Goal: Information Seeking & Learning: Find specific page/section

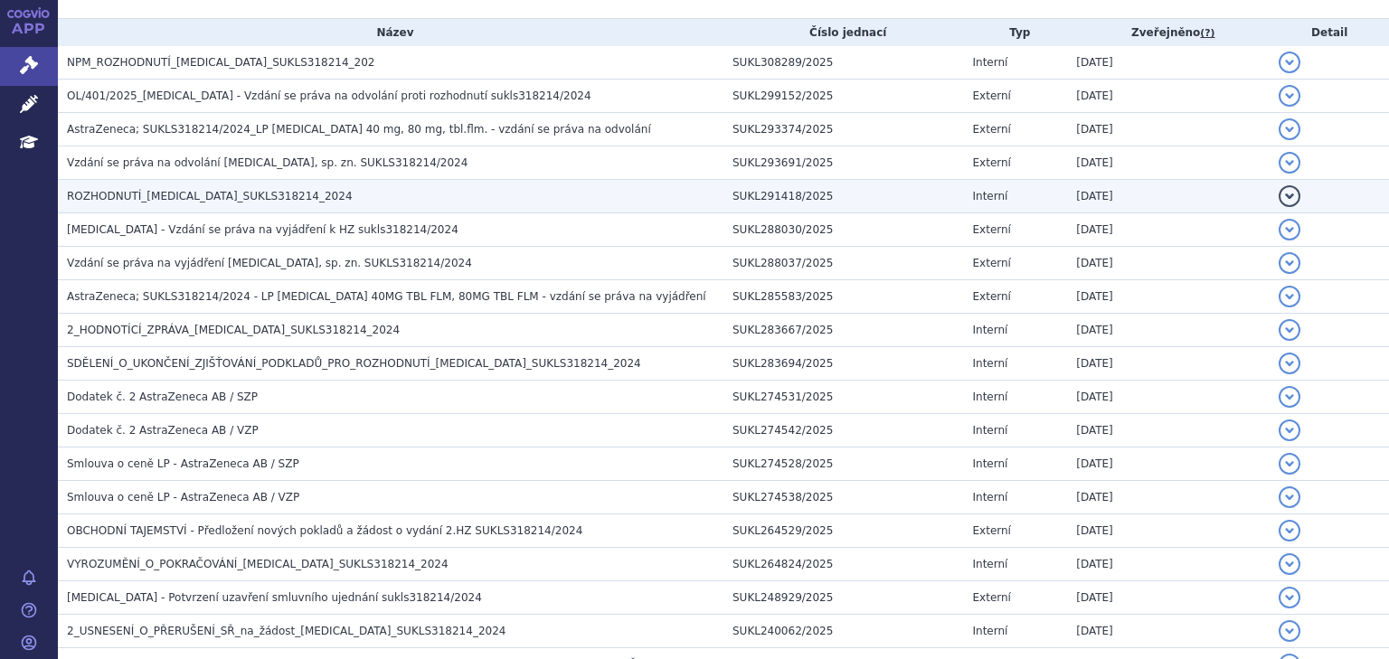
scroll to position [385, 0]
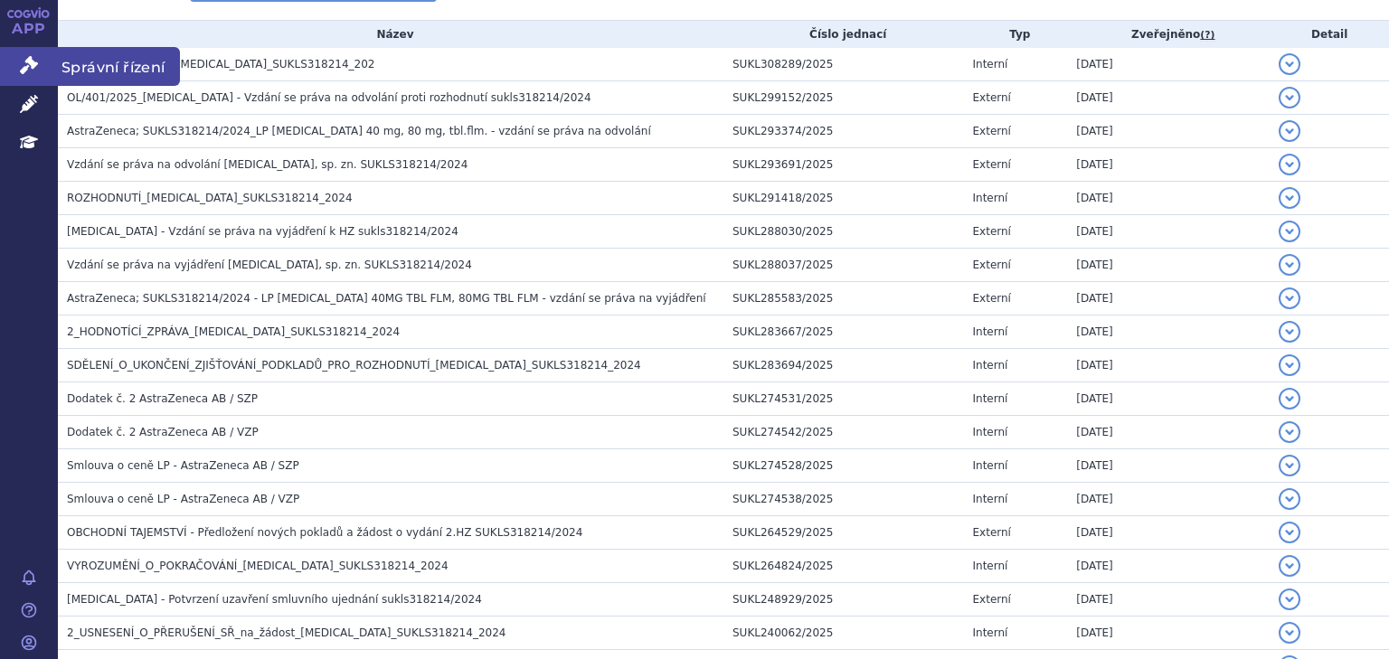
click at [17, 65] on link "Správní řízení" at bounding box center [29, 66] width 58 height 38
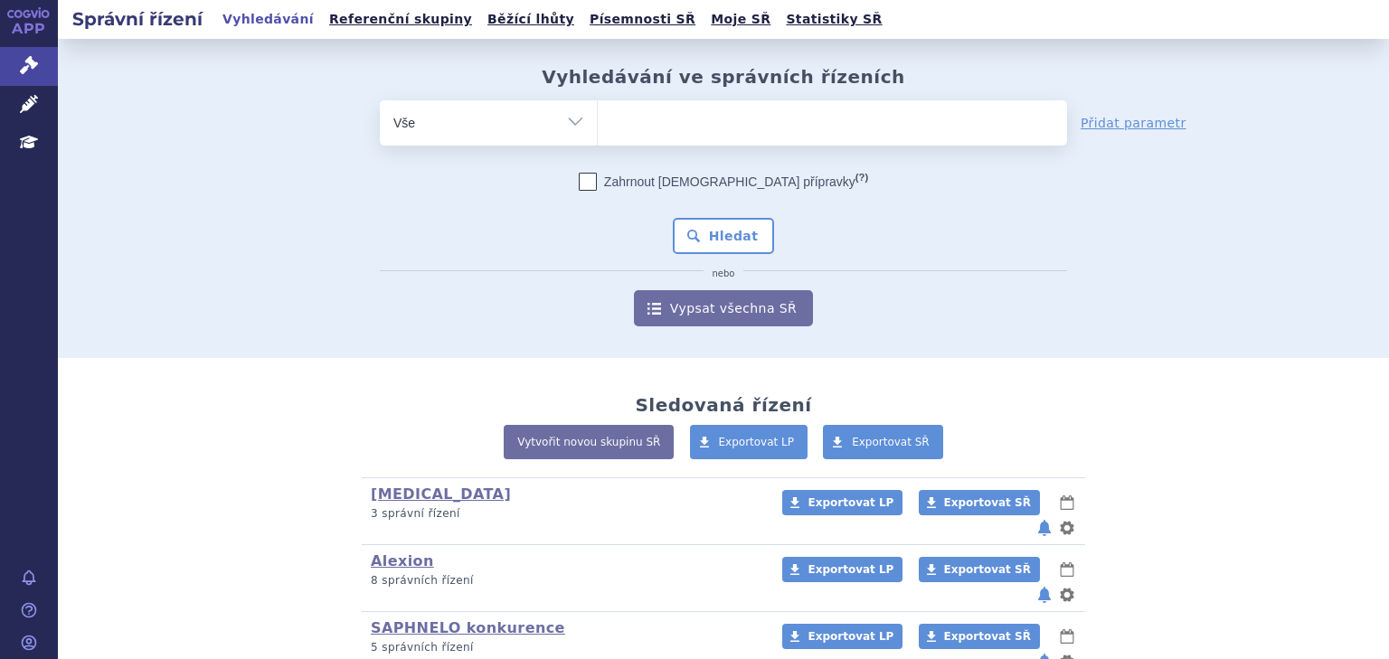
click at [658, 112] on ul at bounding box center [832, 119] width 469 height 38
click at [598, 112] on select at bounding box center [597, 121] width 1 height 45
type input "ma"
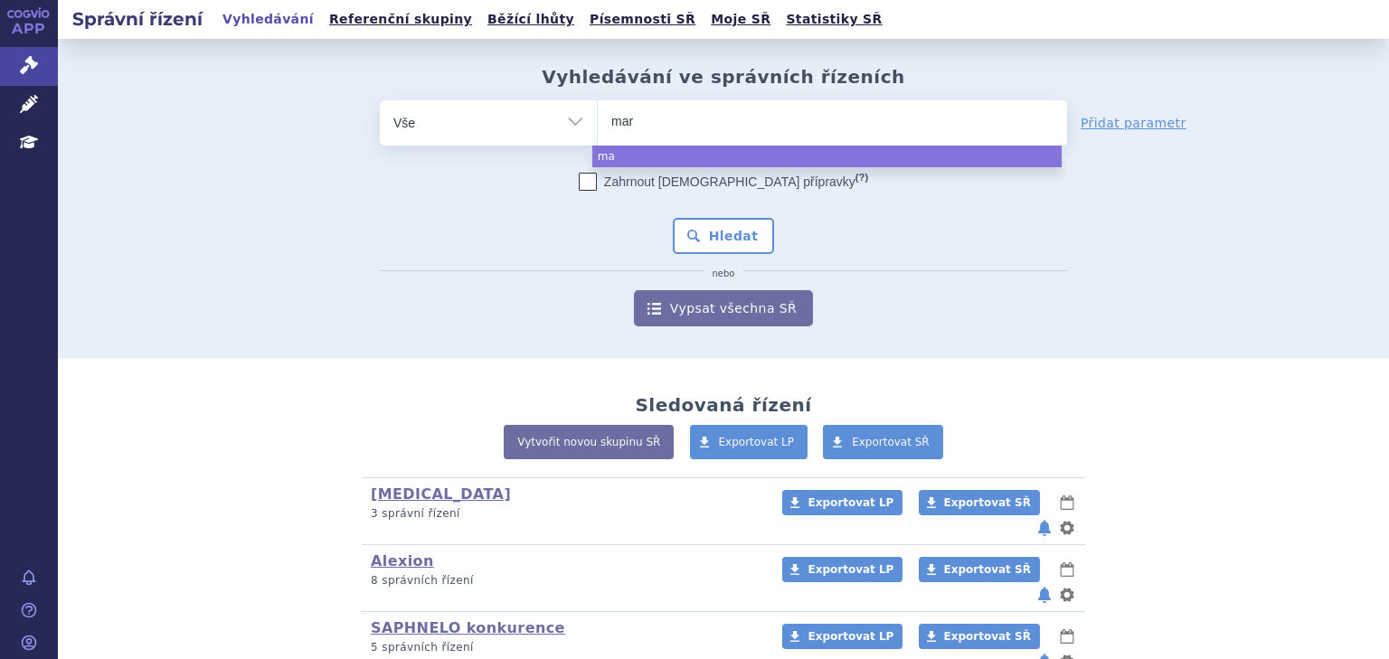
type input "mari"
type input "marip"
type input "maripos"
type input "mariposa"
select select "mariposa"
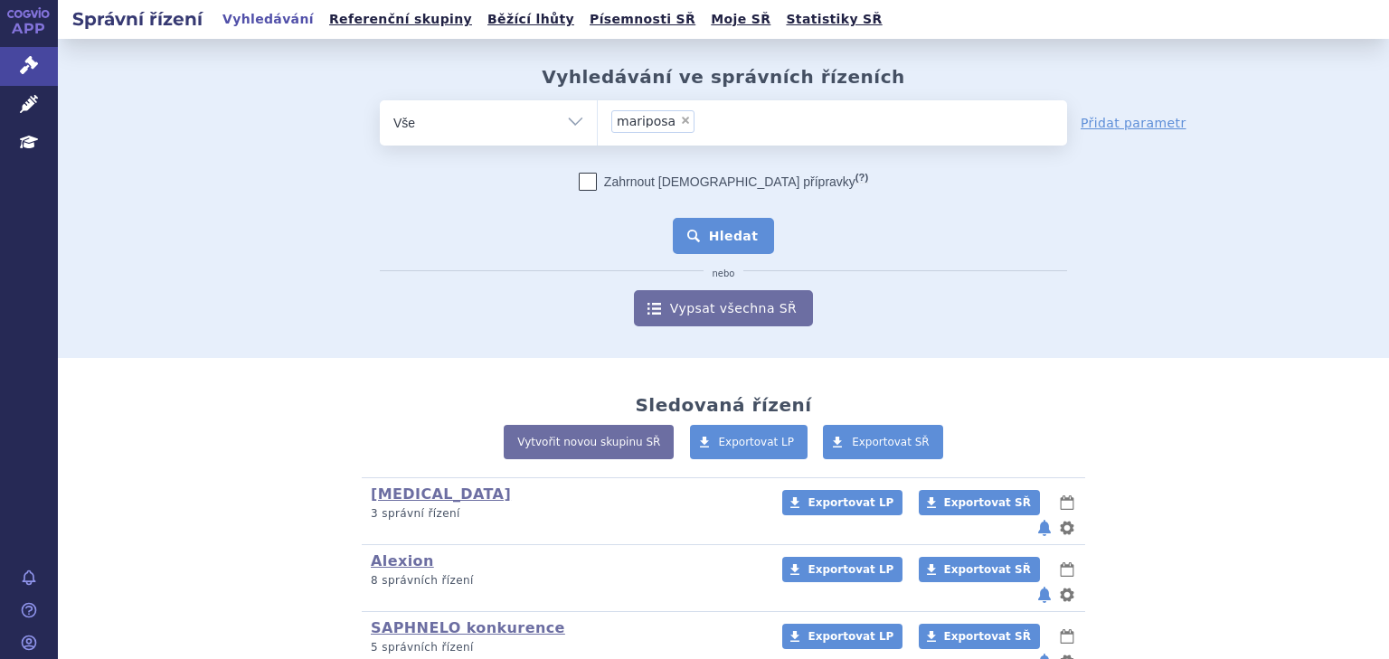
click at [689, 232] on button "Hledat" at bounding box center [724, 236] width 102 height 36
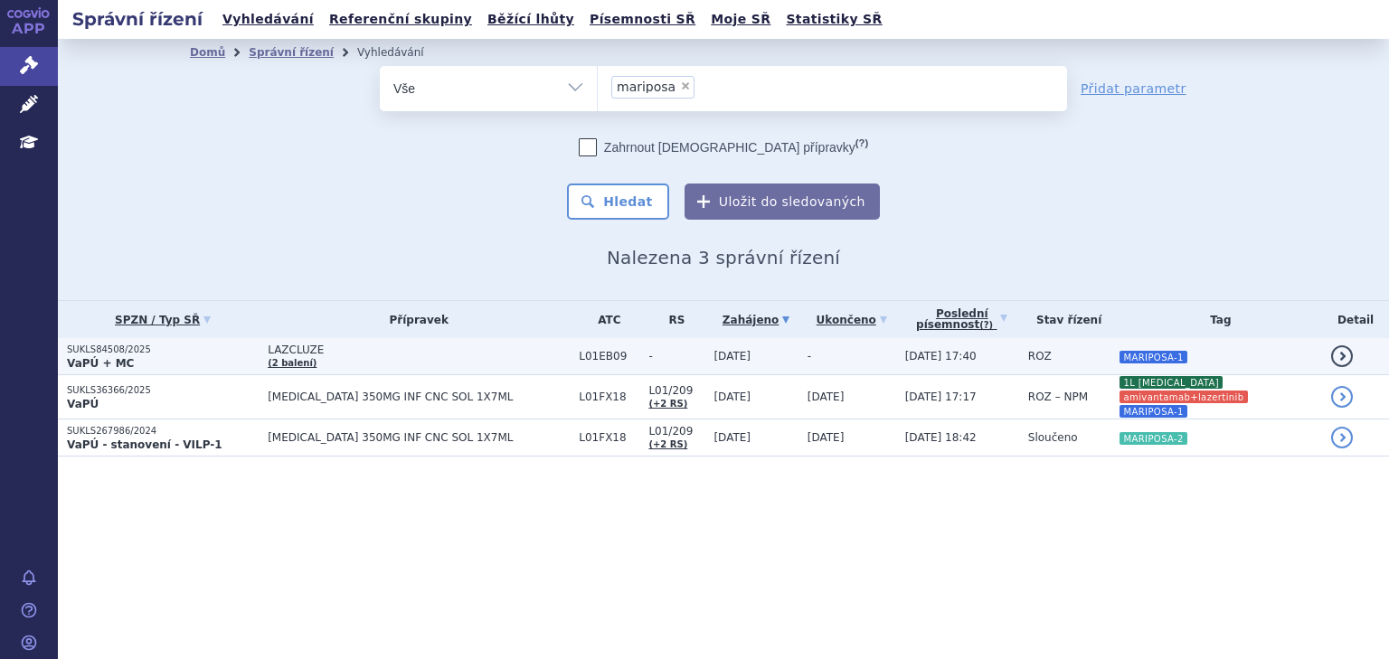
click at [965, 355] on td "[DATE] 17:40" at bounding box center [957, 356] width 123 height 37
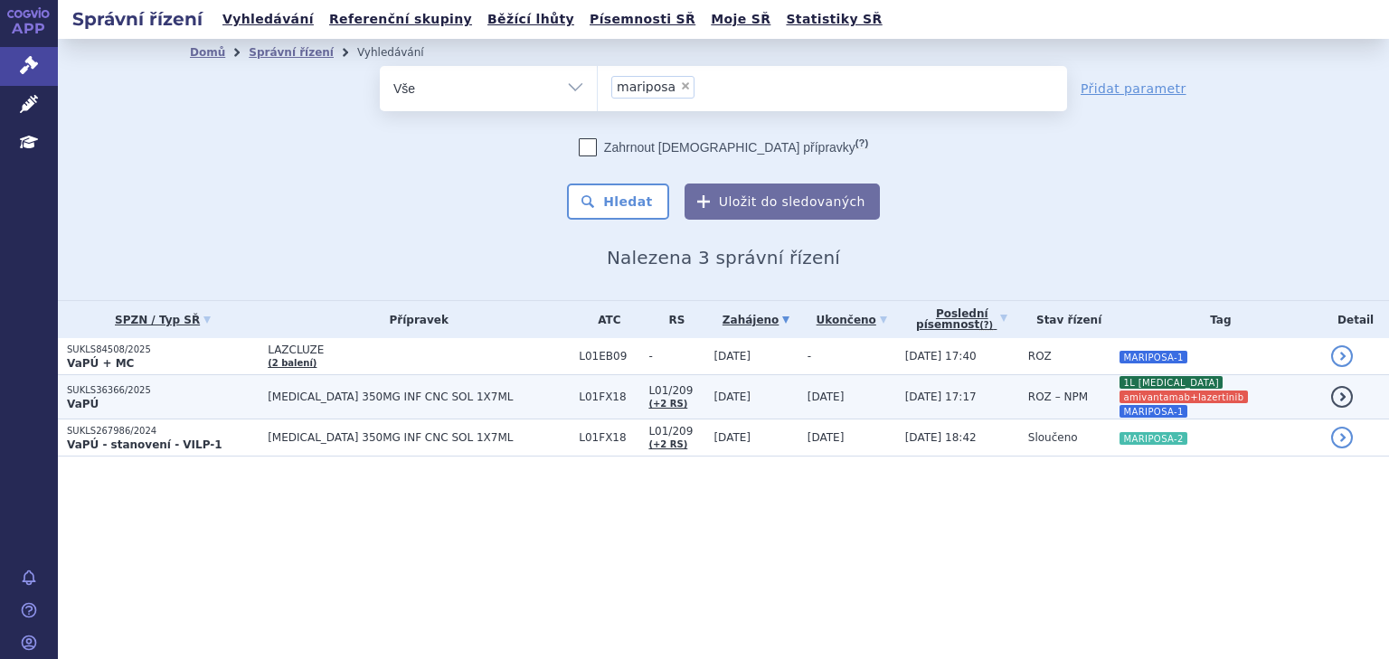
click at [1028, 391] on span "ROZ – NPM" at bounding box center [1058, 397] width 60 height 13
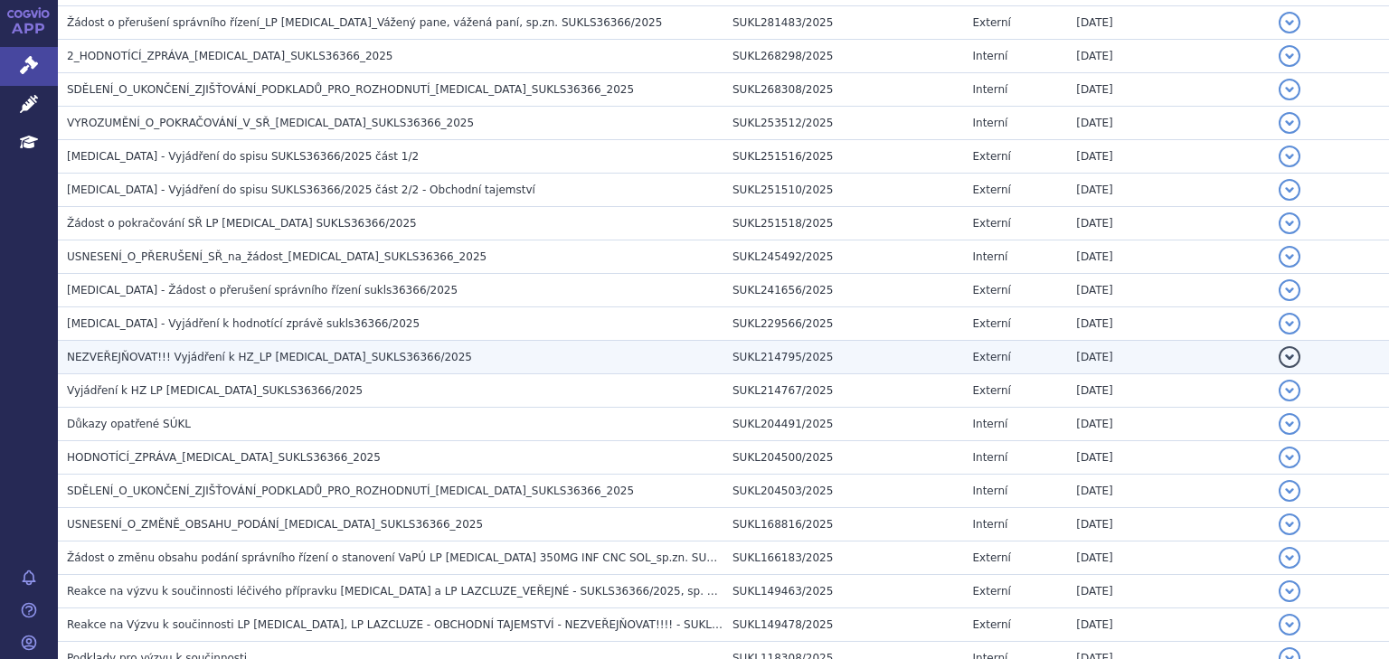
scroll to position [964, 0]
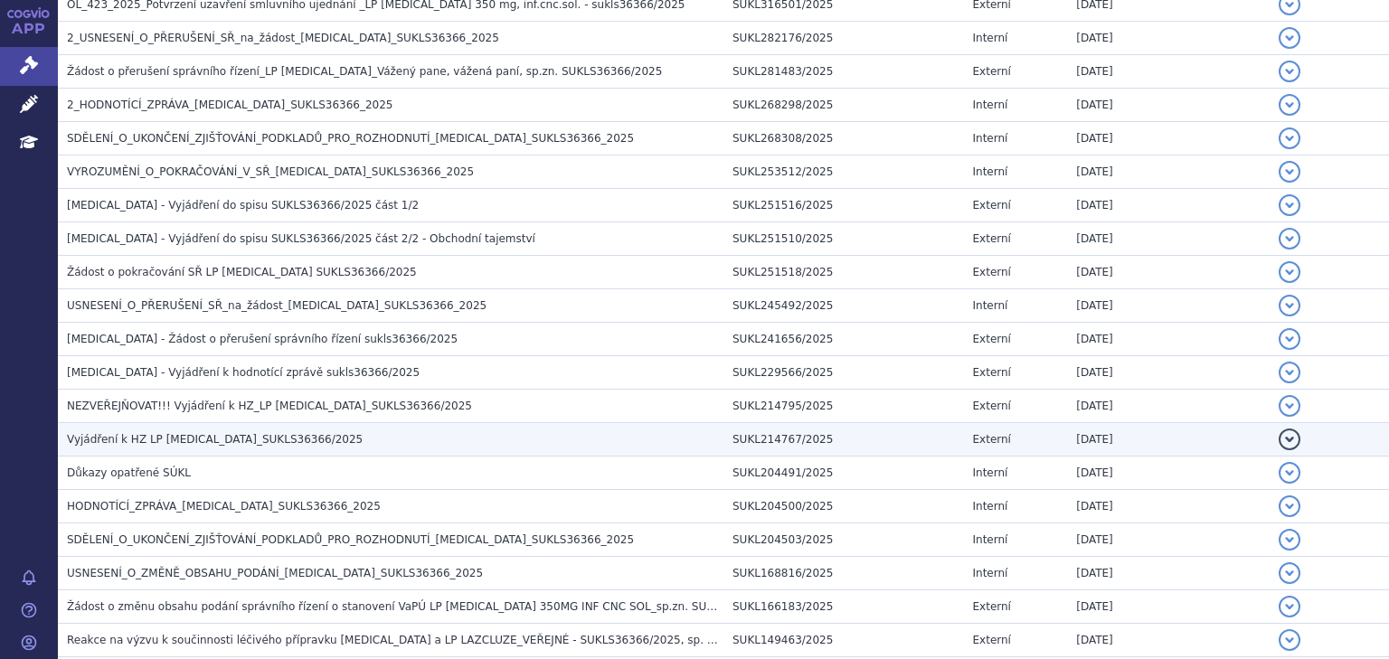
click at [253, 433] on span "Vyjádření k HZ LP RYBREVANT_SUKLS36366/2025" at bounding box center [215, 439] width 296 height 13
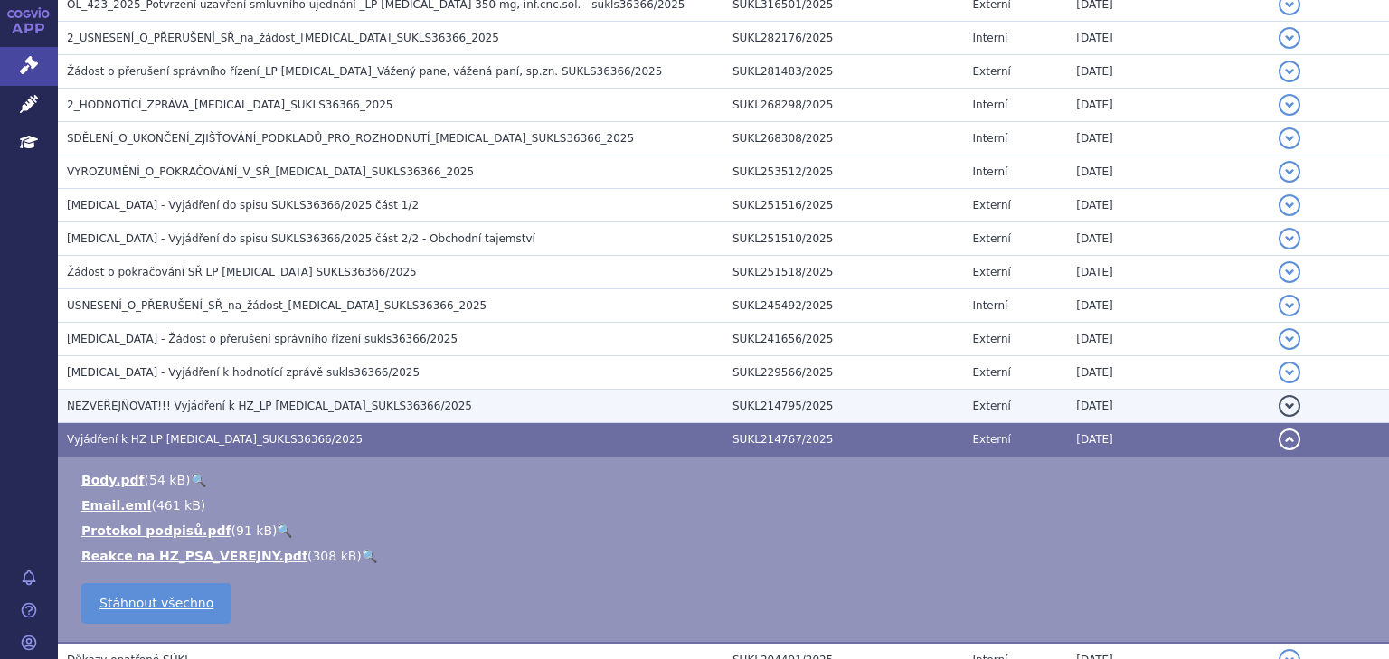
click at [177, 408] on span "NEZVEŘEJŇOVAT!!! Vyjádření k HZ_LP RYBREVANT_SUKLS36366/2025" at bounding box center [269, 406] width 405 height 13
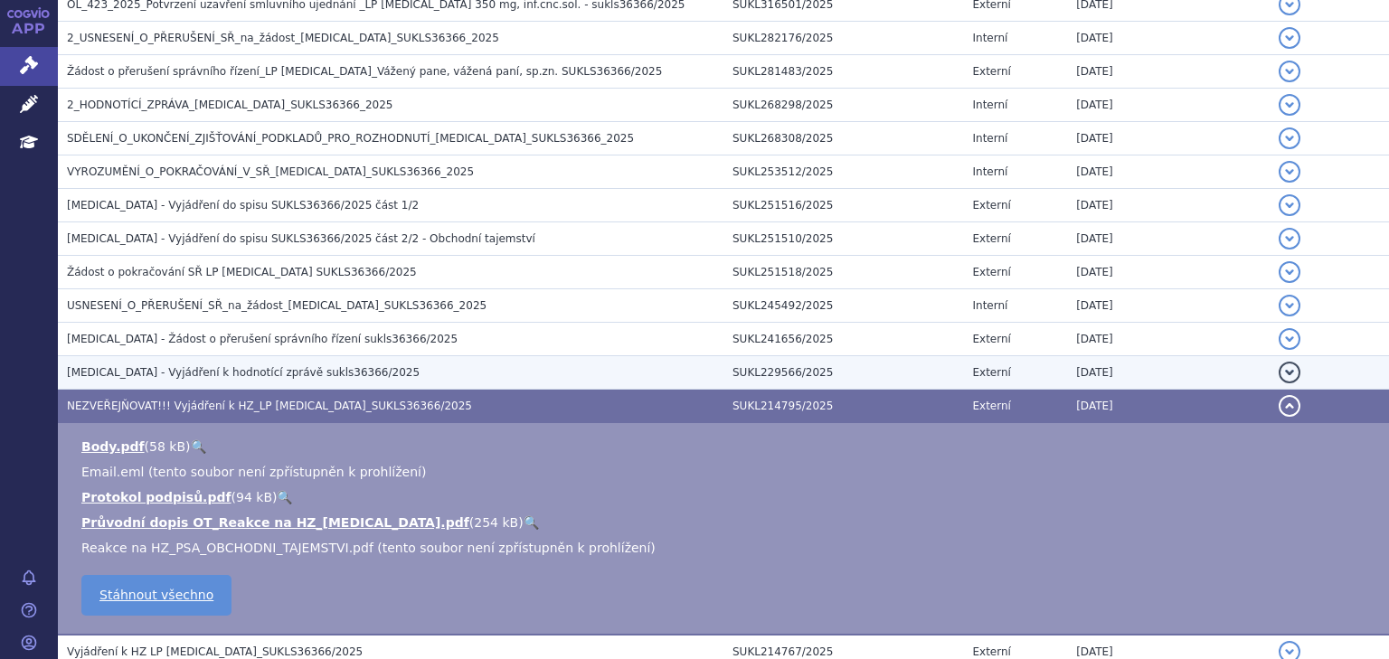
click at [186, 366] on span "RYBREVANT - Vyjádření k hodnotící zprávě sukls36366/2025" at bounding box center [243, 372] width 353 height 13
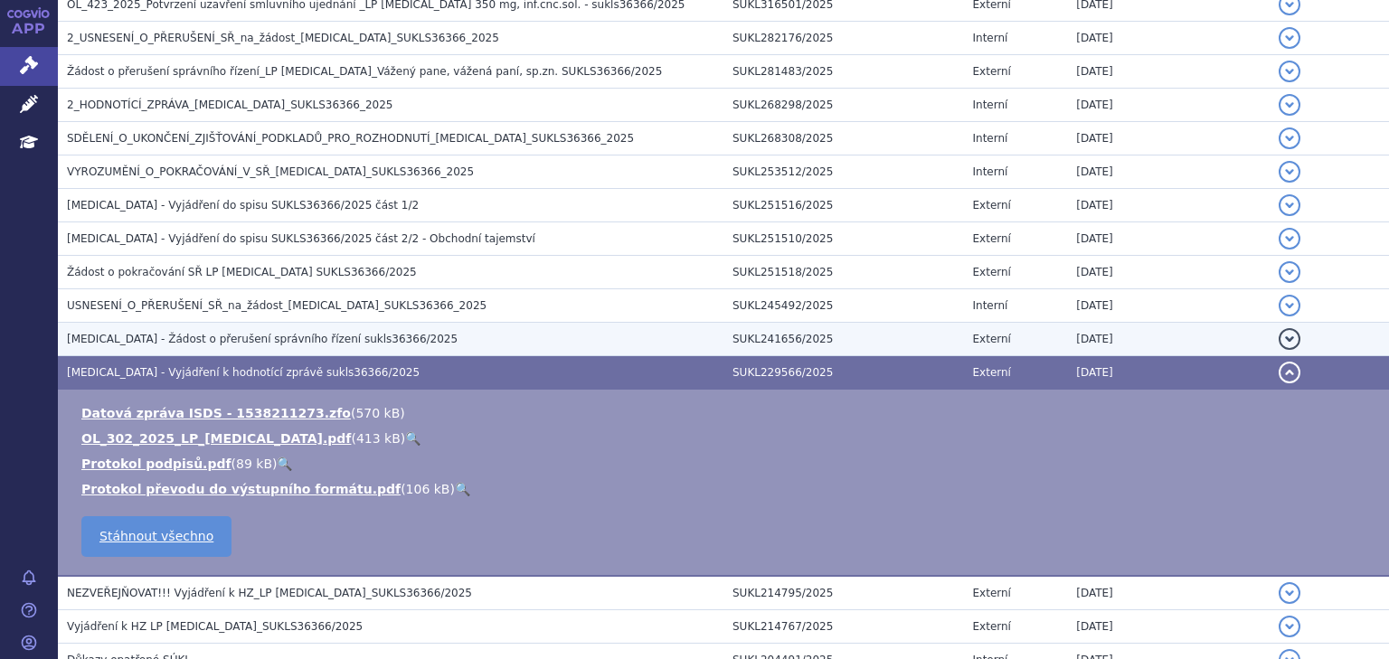
click at [185, 333] on span "RYBREVANT - Žádost o přerušení správního řízení sukls36366/2025" at bounding box center [262, 339] width 391 height 13
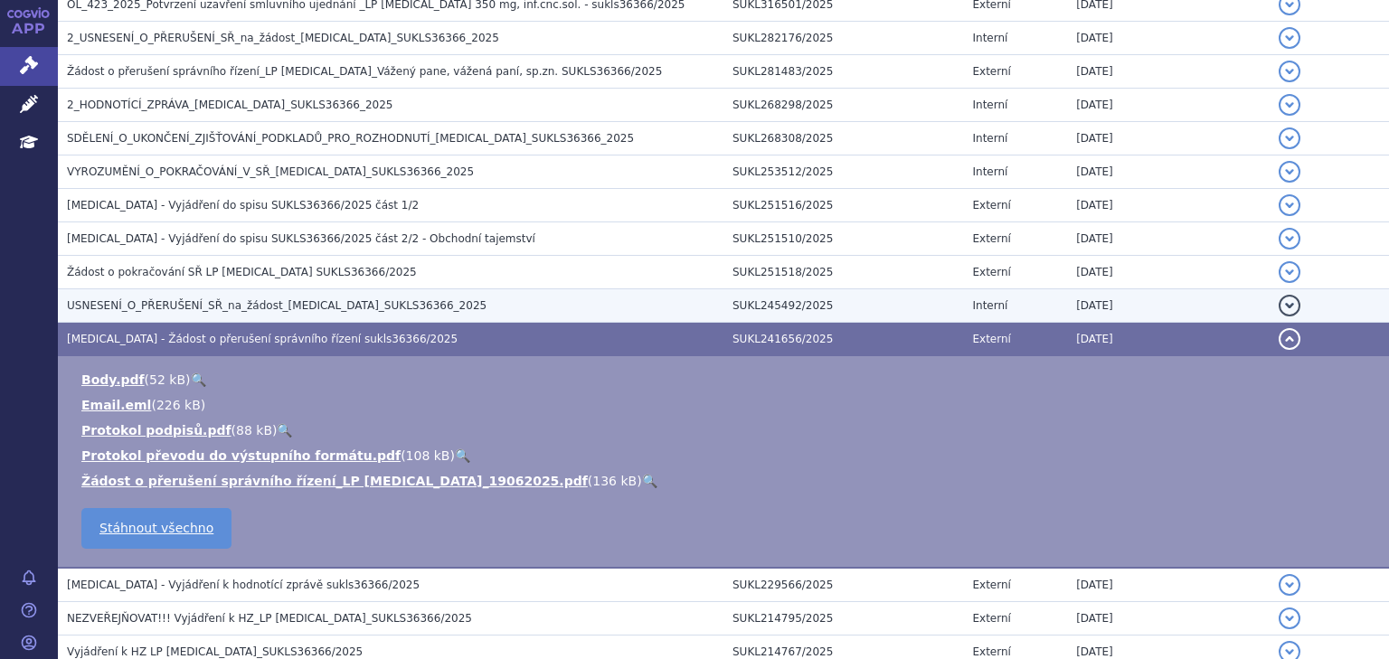
click at [190, 300] on span "USNESENÍ_O_PŘERUŠENÍ_SŘ_na_žádost_RYBREVANT_SUKLS36366_2025" at bounding box center [277, 305] width 420 height 13
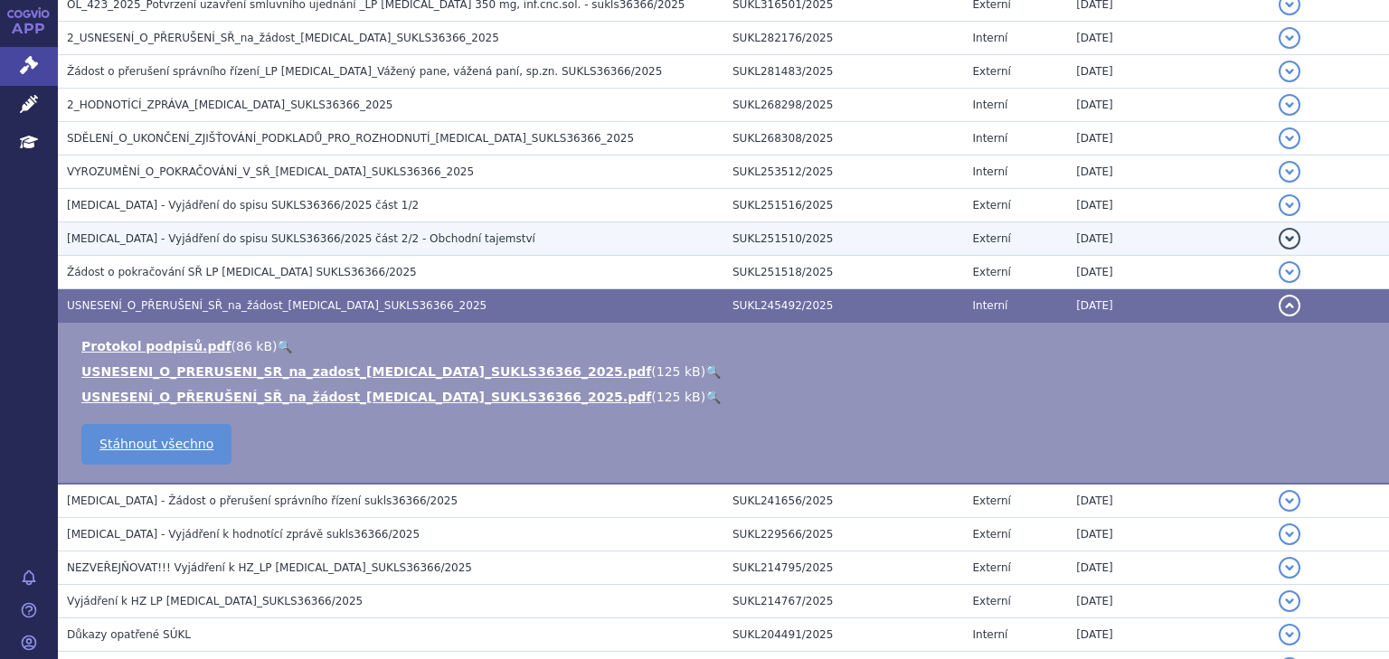
click at [298, 239] on span "RYBREVANT - Vyjádření do spisu SUKLS36366/2025 část 2/2 - Obchodní tajemství" at bounding box center [301, 238] width 469 height 13
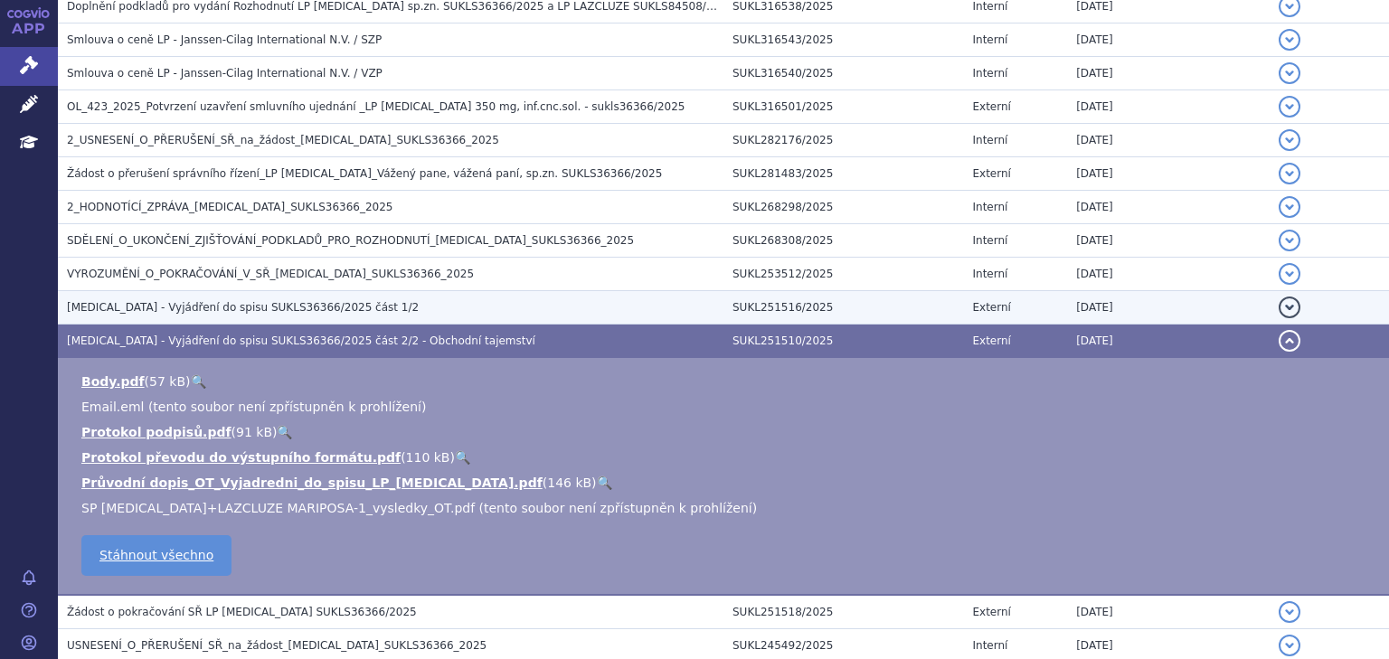
scroll to position [819, 0]
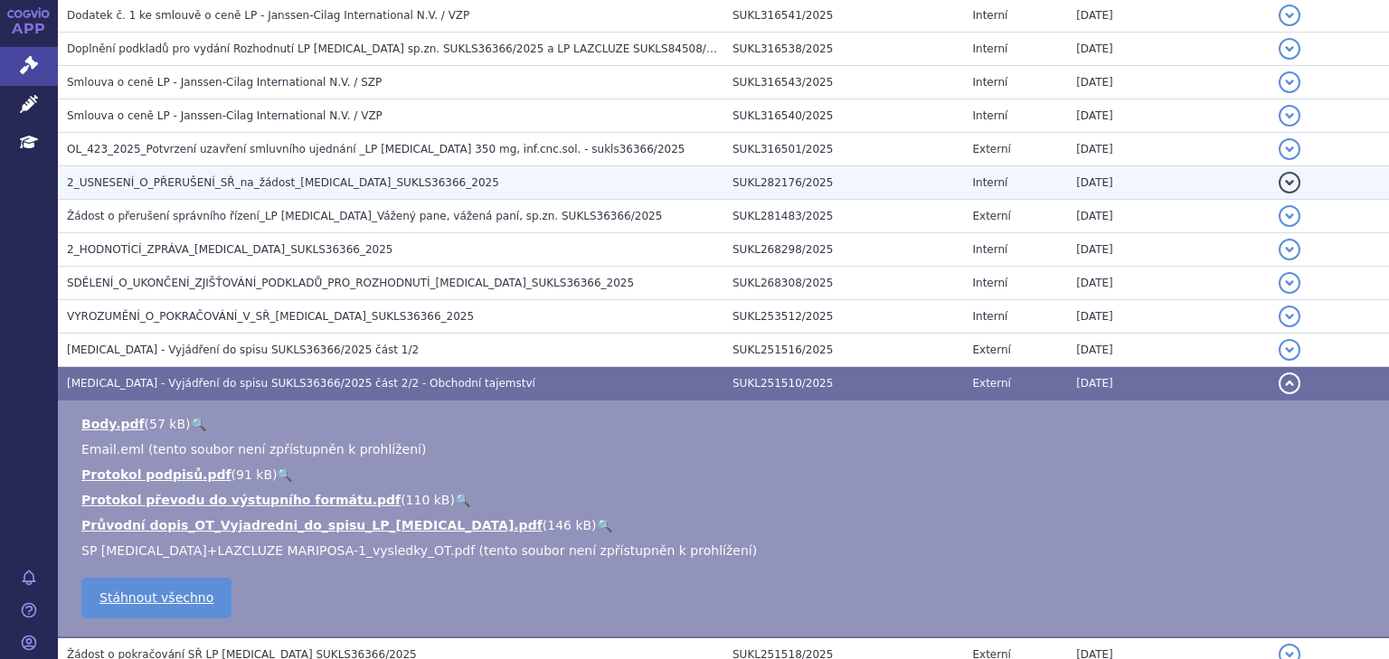
click at [275, 183] on span "2_USNESENÍ_O_PŘERUŠENÍ_SŘ_na_žádost_RYBREVANT_SUKLS36366_2025" at bounding box center [283, 182] width 432 height 13
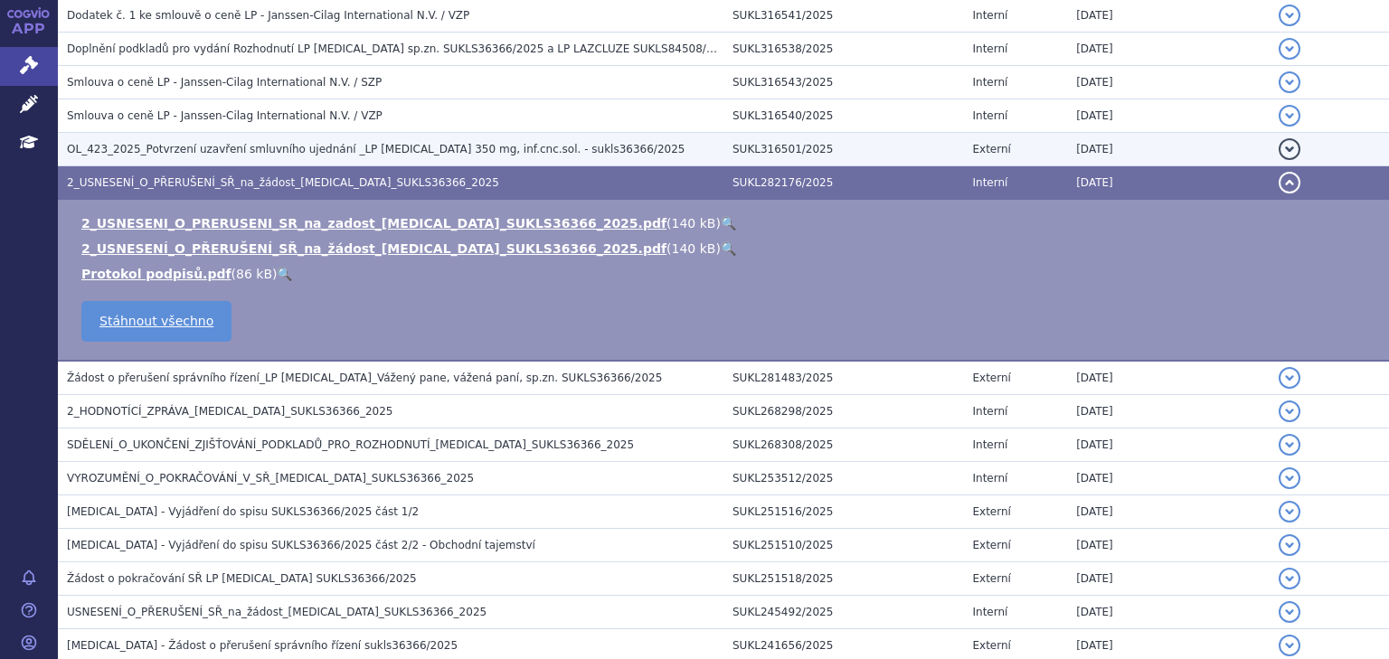
click at [271, 145] on span "OL_423_2025_Potvrzení uzavření smluvního ujednání _LP RYBREVANT 350 mg, inf.cnc…" at bounding box center [376, 149] width 618 height 13
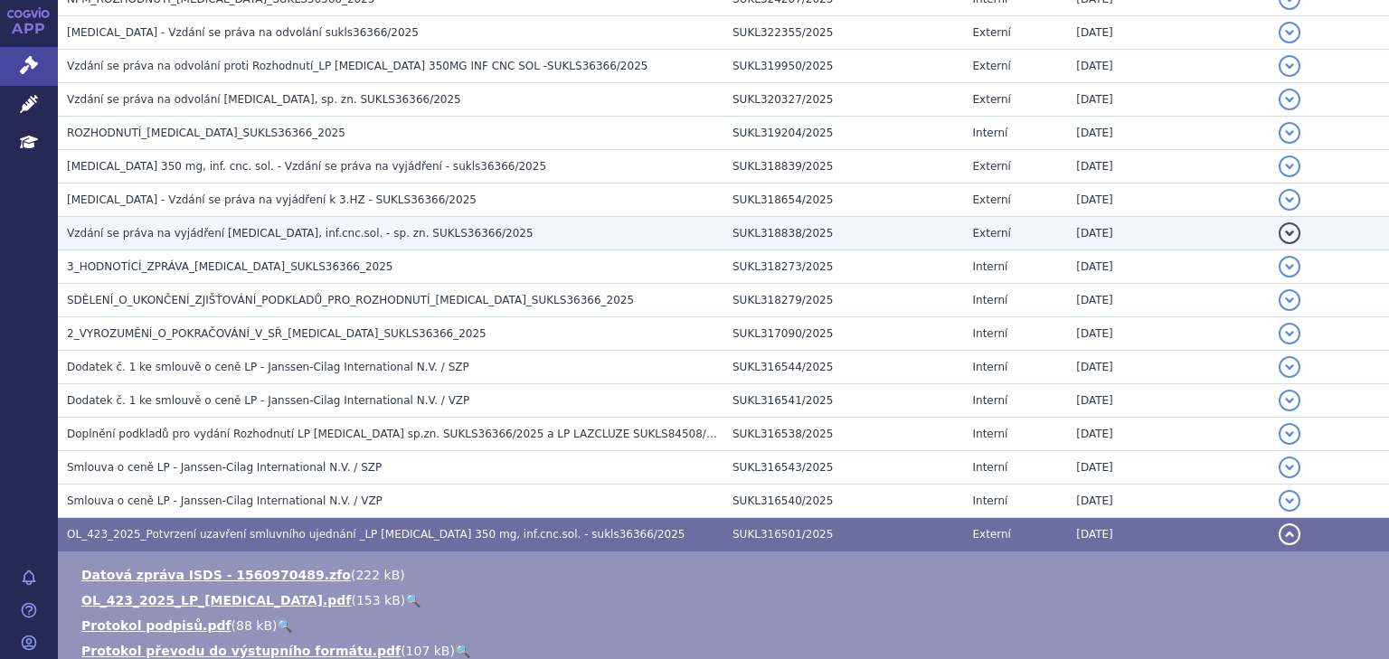
scroll to position [385, 0]
